Goal: Task Accomplishment & Management: Manage account settings

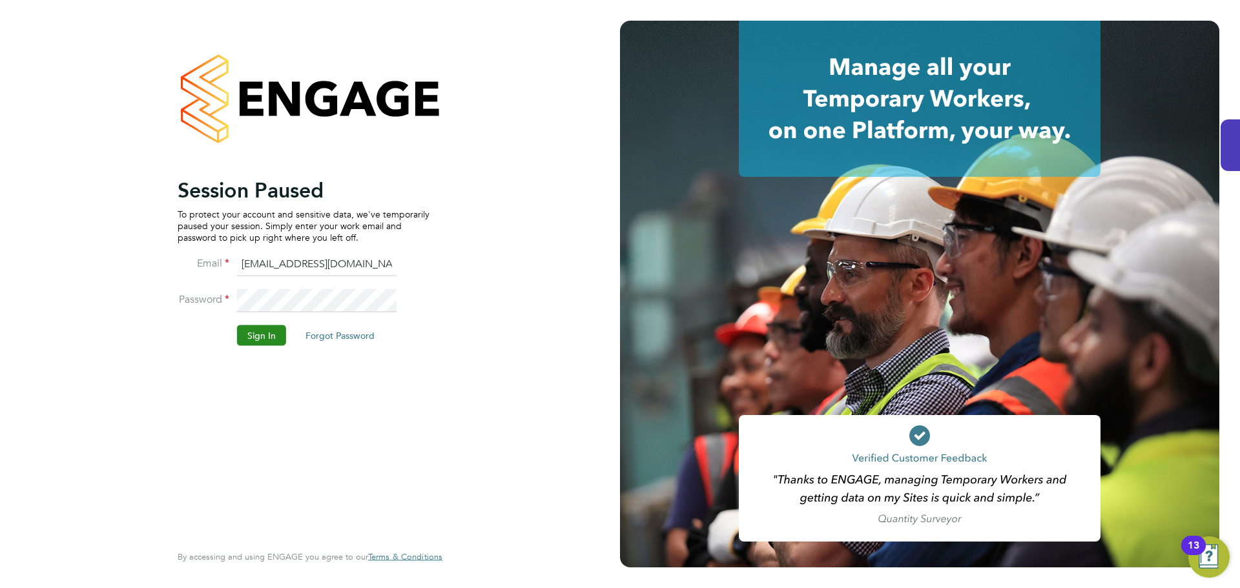
click at [274, 334] on button "Sign In" at bounding box center [261, 335] width 49 height 21
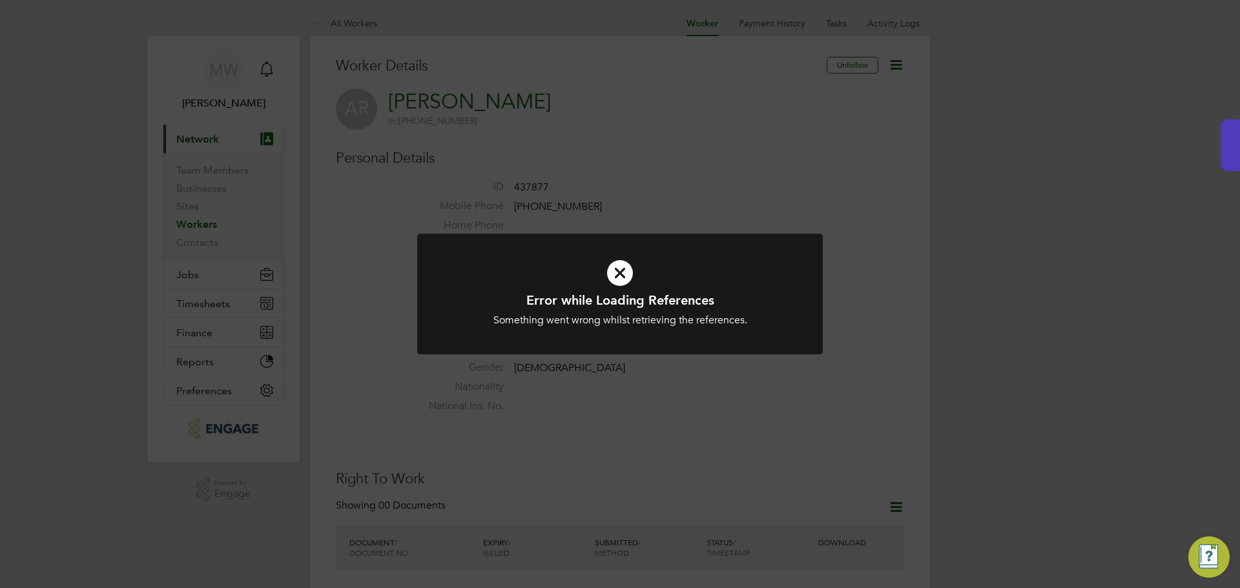
click at [666, 182] on div "Error while Loading References Something went wrong whilst retrieving the refer…" at bounding box center [620, 294] width 1240 height 588
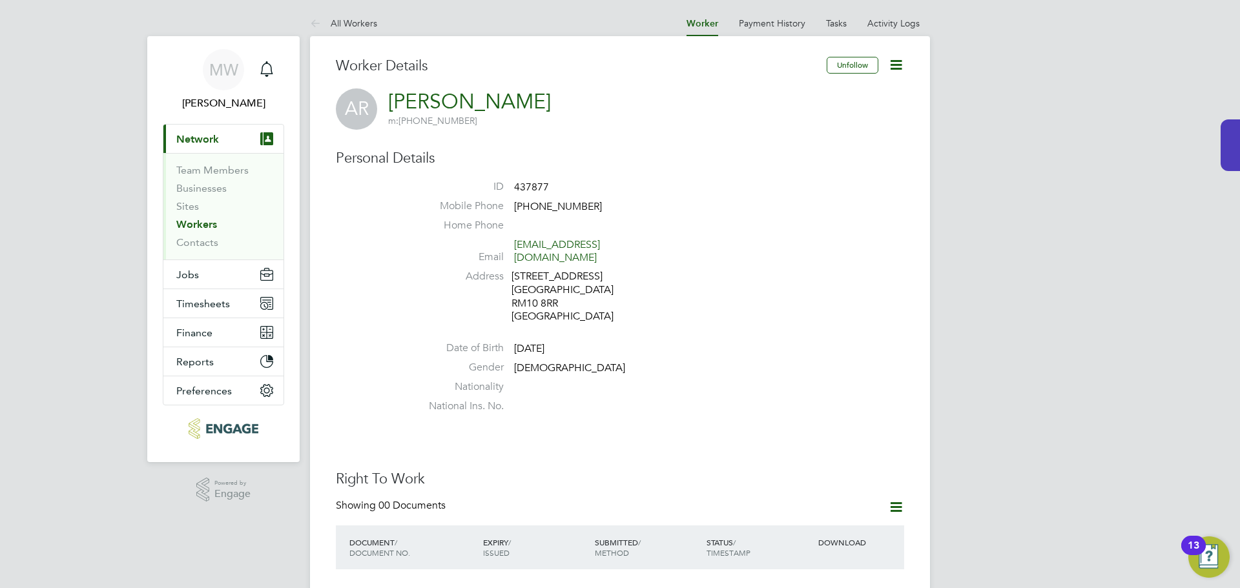
click at [203, 138] on span "Network" at bounding box center [197, 139] width 43 height 12
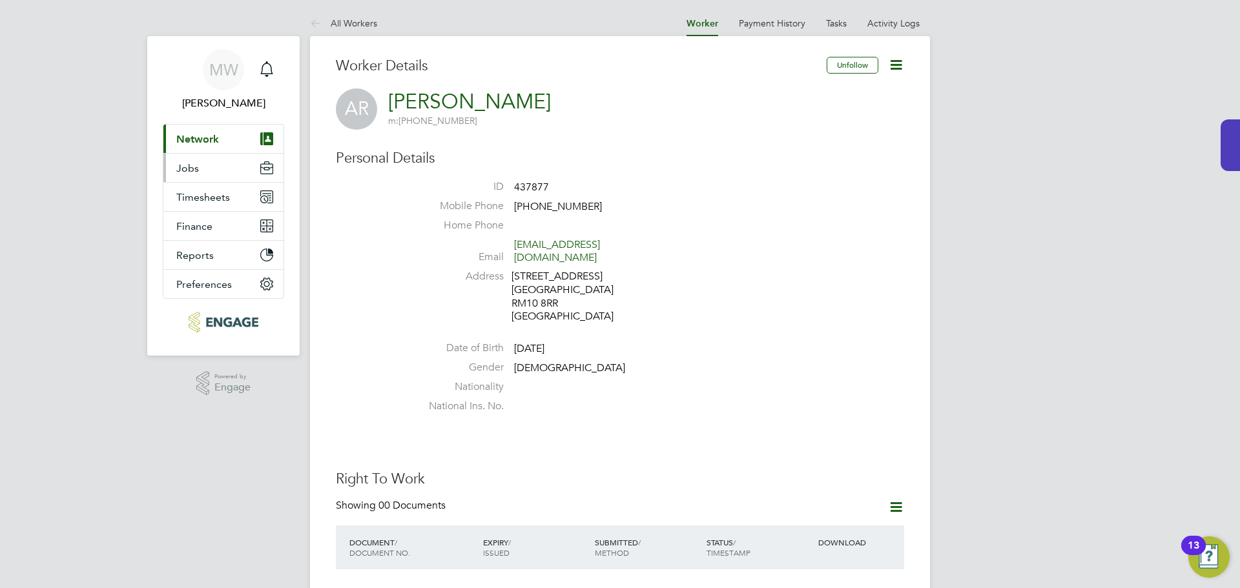
click at [207, 170] on button "Jobs" at bounding box center [223, 168] width 120 height 28
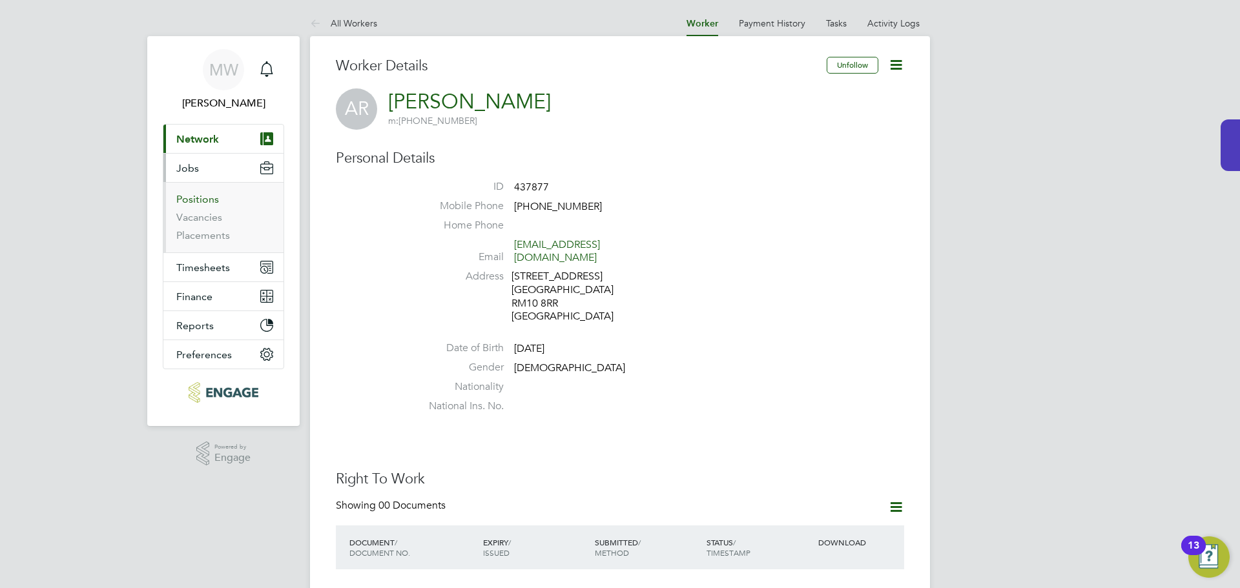
click at [196, 198] on link "Positions" at bounding box center [197, 199] width 43 height 12
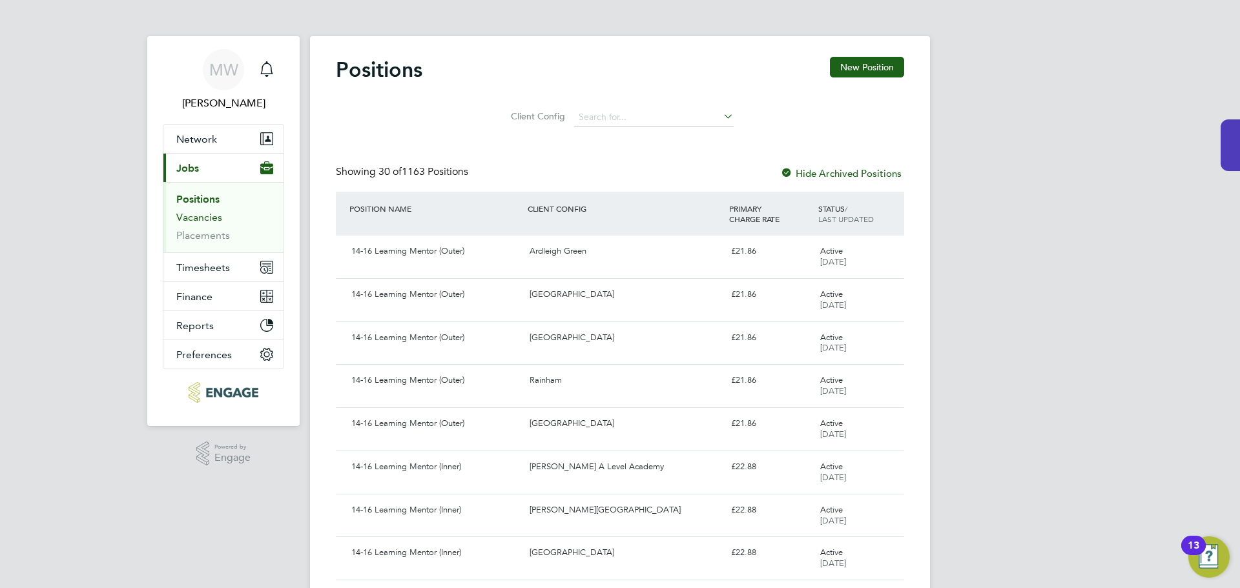
click at [188, 214] on link "Vacancies" at bounding box center [199, 217] width 46 height 12
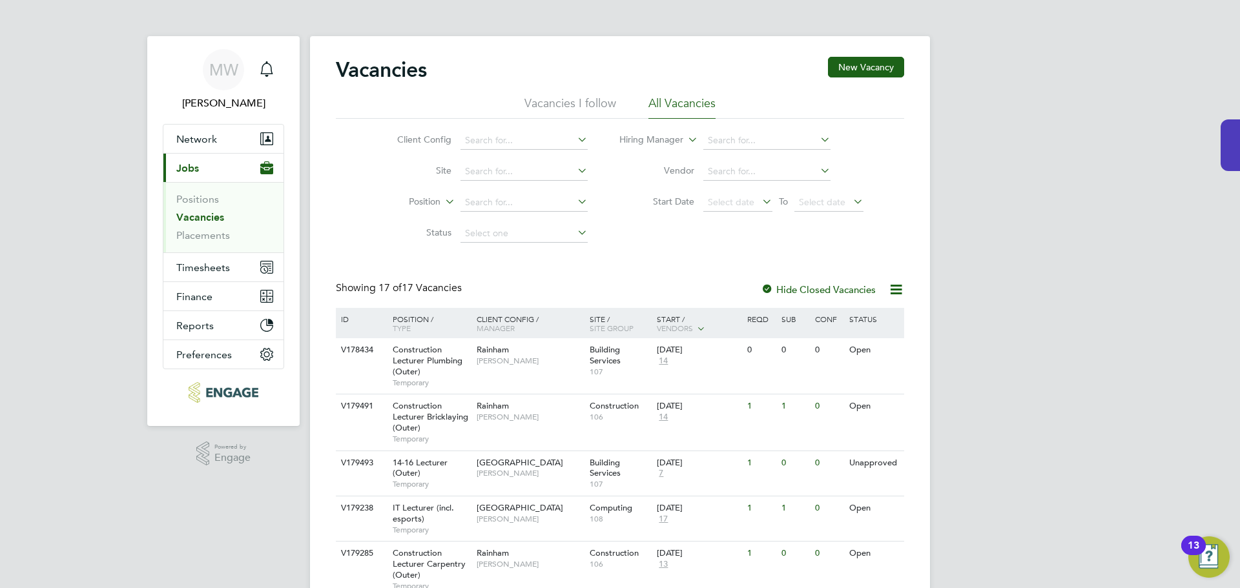
click at [842, 291] on label "Hide Closed Vacancies" at bounding box center [818, 289] width 115 height 12
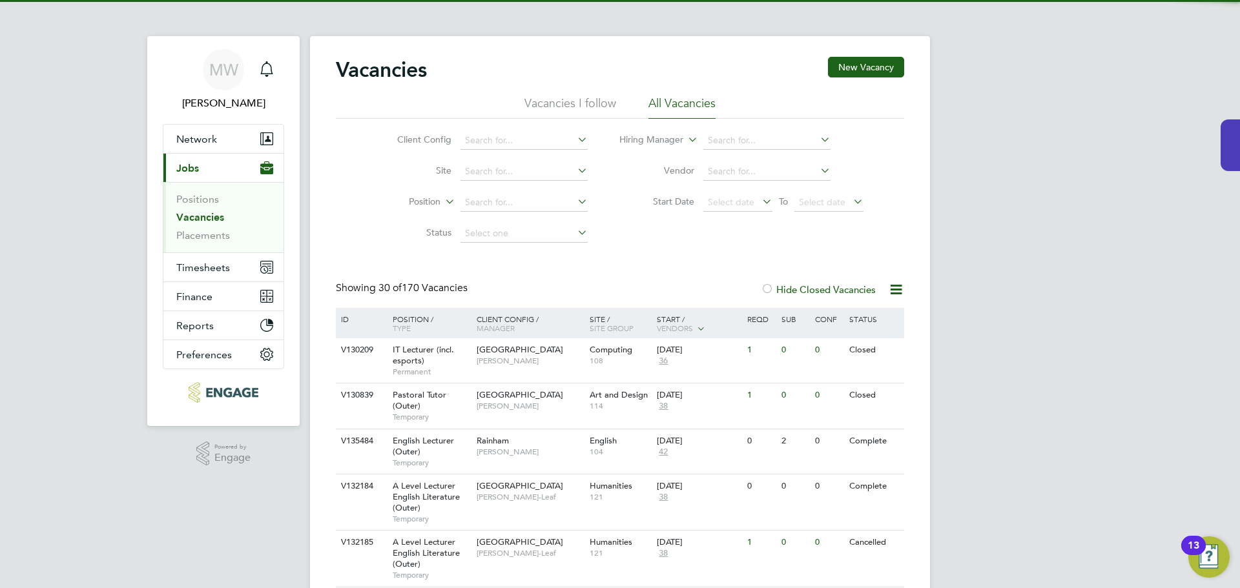
click at [842, 291] on label "Hide Closed Vacancies" at bounding box center [818, 289] width 115 height 12
